Goal: Task Accomplishment & Management: Complete application form

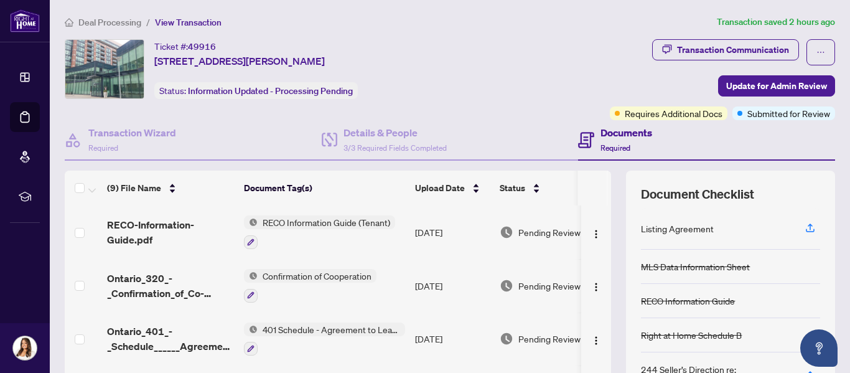
scroll to position [12, 0]
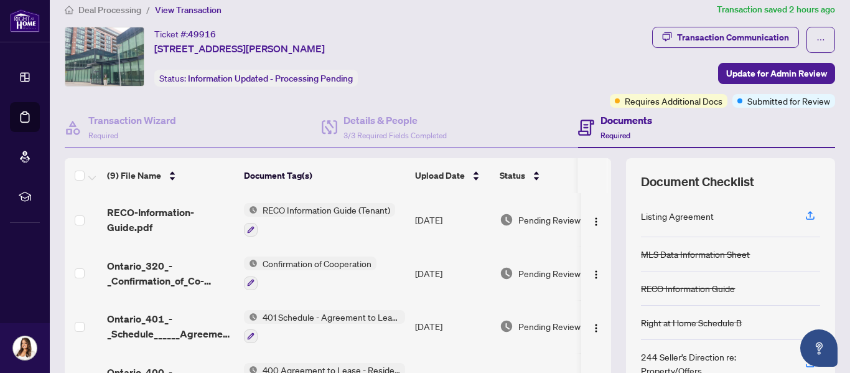
drag, startPoint x: 604, startPoint y: 228, endPoint x: 602, endPoint y: 211, distance: 17.5
click at [602, 211] on div "(9) File Name Document Tag(s) Upload Date Status RECO-Information-Guide.pdf REC…" at bounding box center [450, 310] width 771 height 305
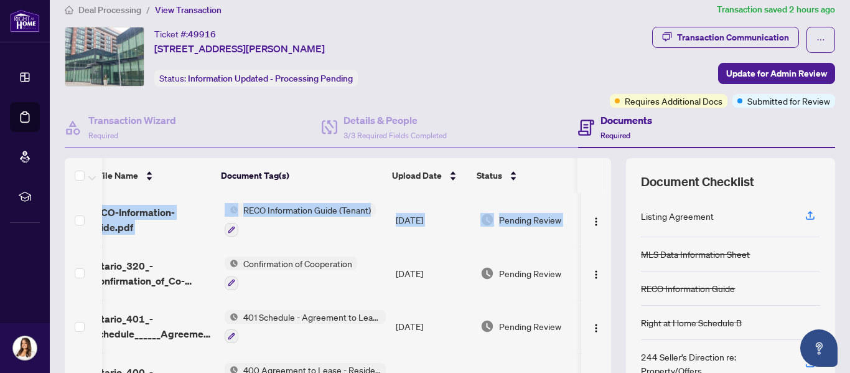
drag, startPoint x: 597, startPoint y: 224, endPoint x: 601, endPoint y: 176, distance: 48.1
click at [601, 176] on div "(9) File Name Document Tag(s) Upload Date Status RECO-Information-Guide.pdf REC…" at bounding box center [338, 280] width 547 height 245
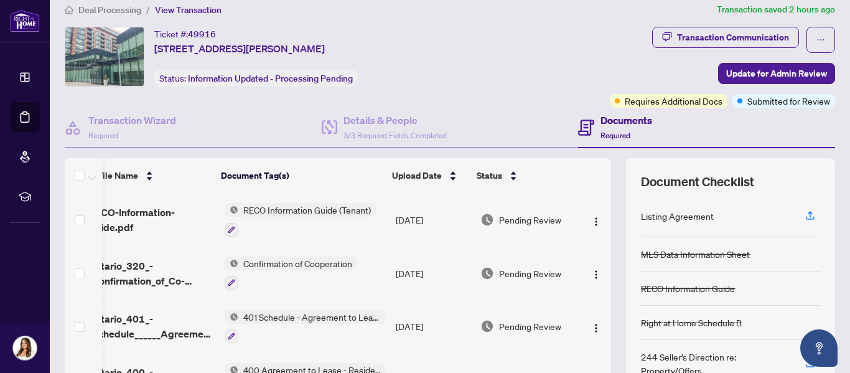
drag, startPoint x: 596, startPoint y: 222, endPoint x: 602, endPoint y: 294, distance: 71.8
drag, startPoint x: 754, startPoint y: 144, endPoint x: 650, endPoint y: 163, distance: 105.7
click at [643, 151] on div "Transaction Wizard Required Details & People 3/3 Required Fields Completed Docu…" at bounding box center [450, 285] width 771 height 355
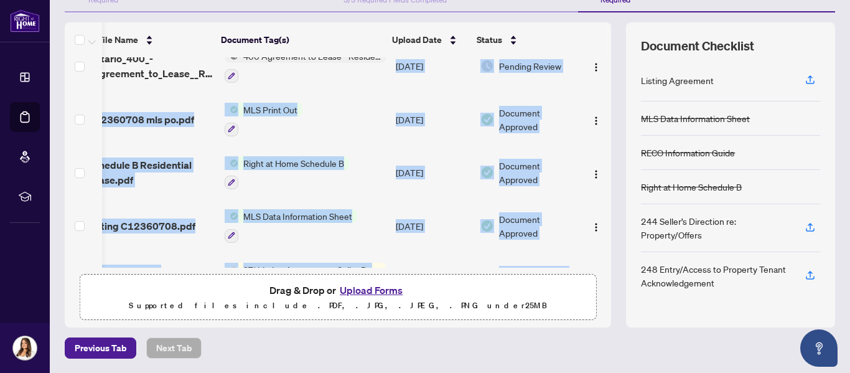
scroll to position [271, 32]
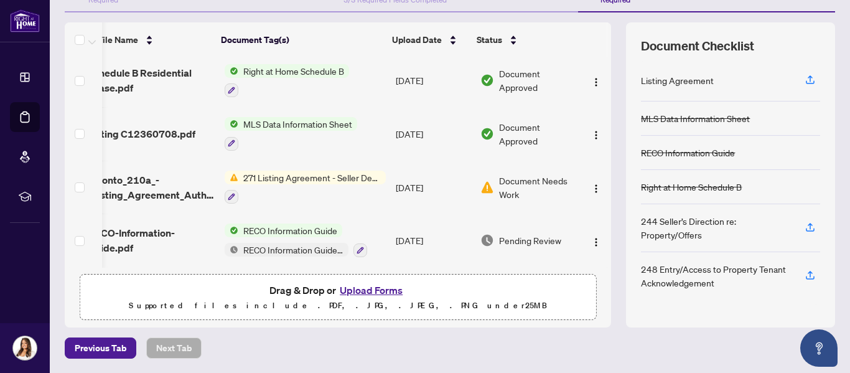
drag, startPoint x: 381, startPoint y: 263, endPoint x: 281, endPoint y: 264, distance: 100.2
click at [281, 264] on div "RECO-Information-Guide.pdf RECO Information Guide (Tenant) [DATE] Pending Revie…" at bounding box center [338, 162] width 547 height 210
drag, startPoint x: 597, startPoint y: 243, endPoint x: 605, endPoint y: 171, distance: 72.7
click at [605, 171] on div "(9) File Name Document Tag(s) Upload Date Status RECO-Information-Guide.pdf REC…" at bounding box center [450, 174] width 771 height 305
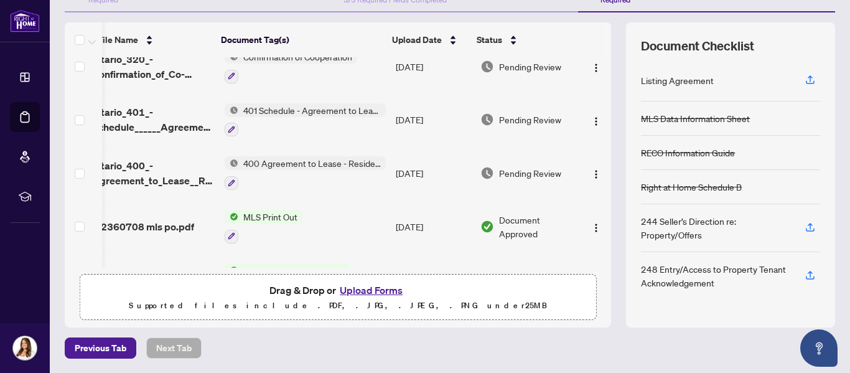
scroll to position [0, 32]
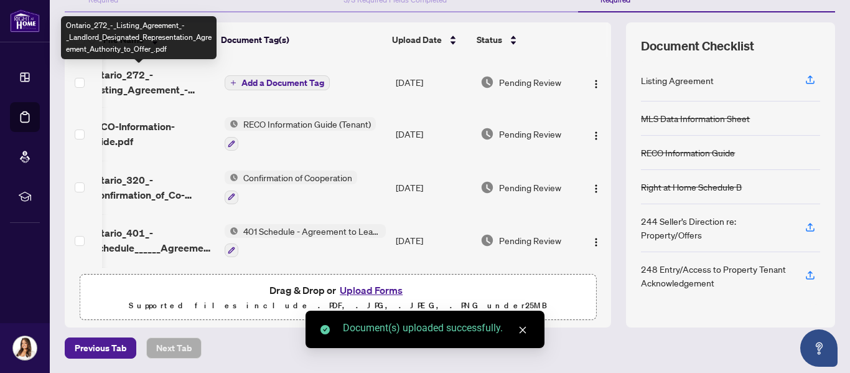
click at [157, 85] on span "Ontario_272_-_Listing_Agreement_-_Landlord_Designated_Representation_Agreement_…" at bounding box center [151, 82] width 127 height 30
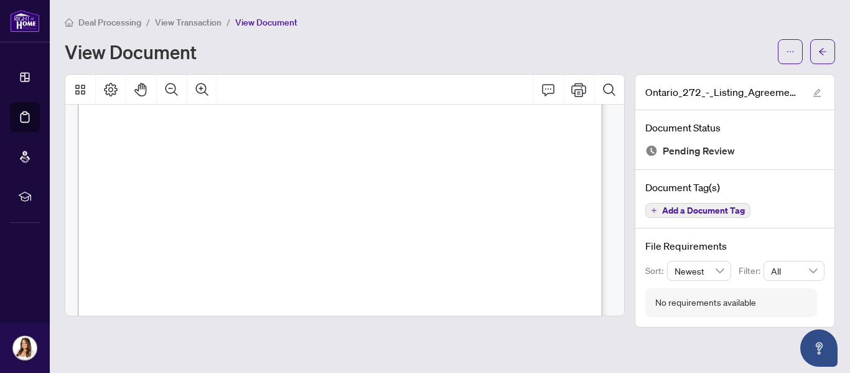
scroll to position [2581, 0]
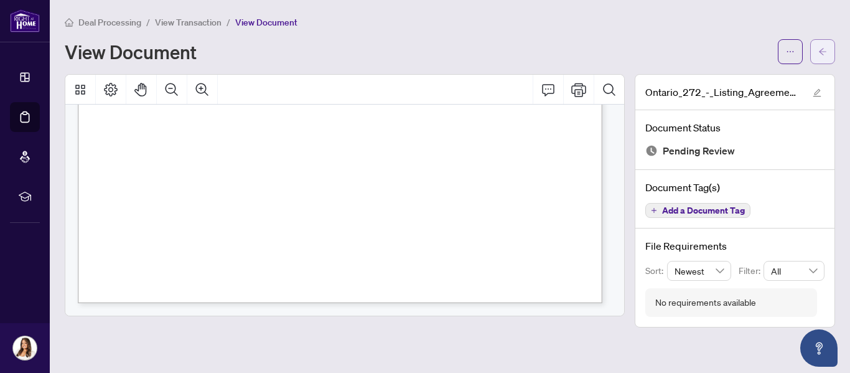
click at [828, 44] on button "button" at bounding box center [822, 51] width 25 height 25
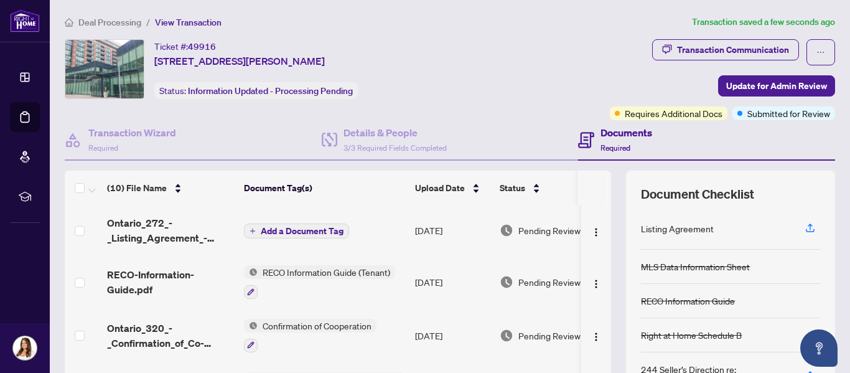
click at [288, 224] on button "Add a Document Tag" at bounding box center [296, 230] width 105 height 15
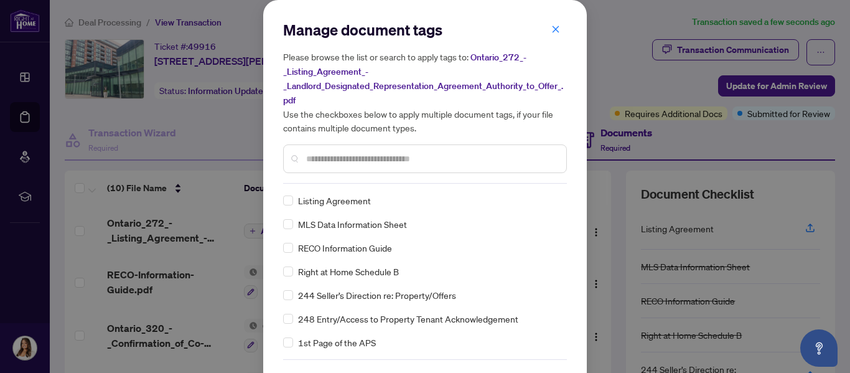
click at [352, 165] on div at bounding box center [425, 158] width 284 height 29
click at [284, 203] on label at bounding box center [288, 201] width 10 height 14
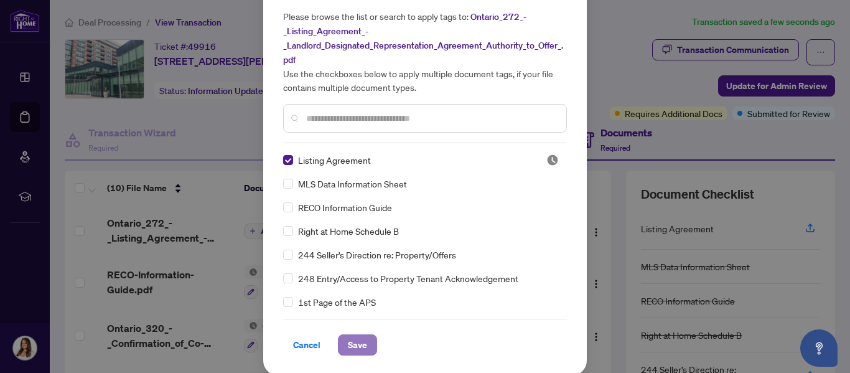
click at [350, 342] on span "Save" at bounding box center [357, 345] width 19 height 20
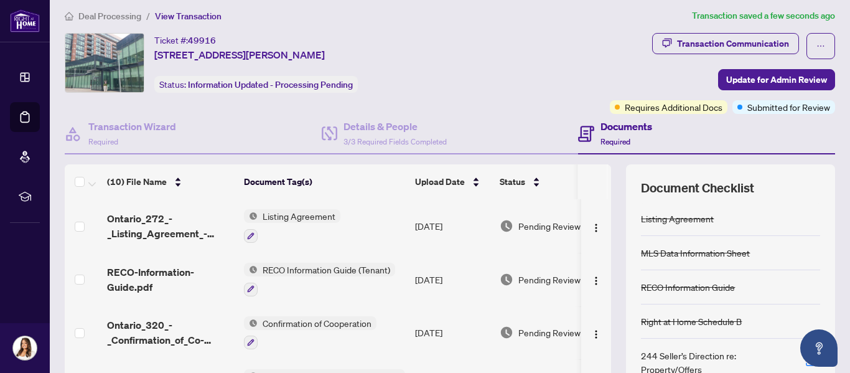
scroll to position [0, 0]
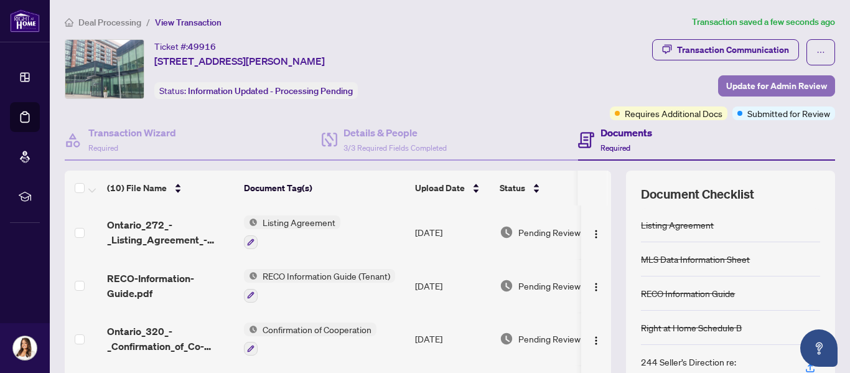
click at [756, 89] on span "Update for Admin Review" at bounding box center [776, 86] width 101 height 20
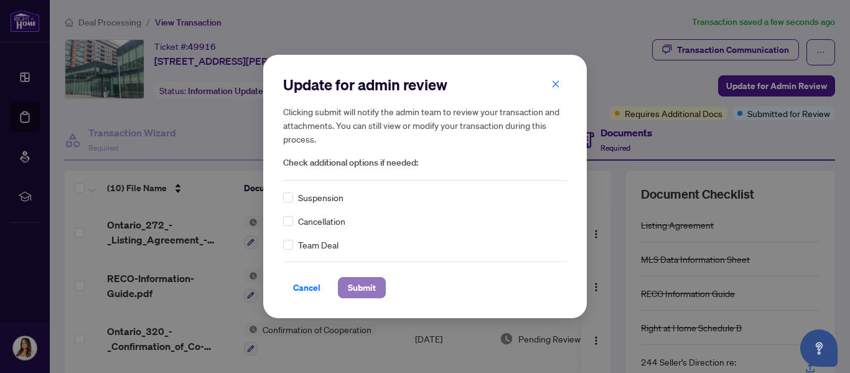
click at [359, 294] on span "Submit" at bounding box center [362, 288] width 28 height 20
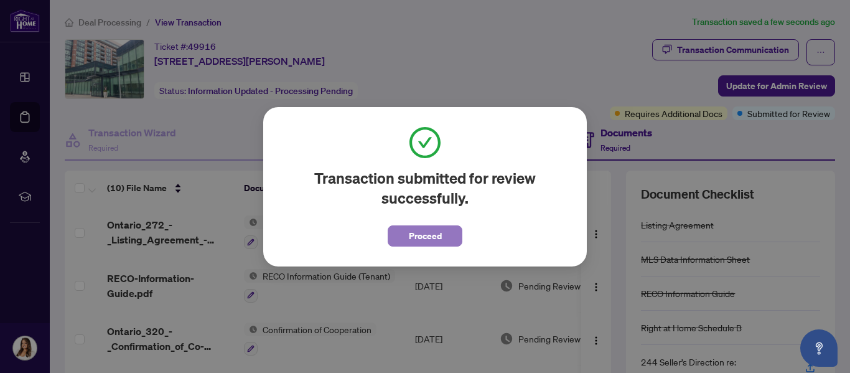
click at [421, 241] on span "Proceed" at bounding box center [425, 236] width 33 height 20
